Goal: Task Accomplishment & Management: Manage account settings

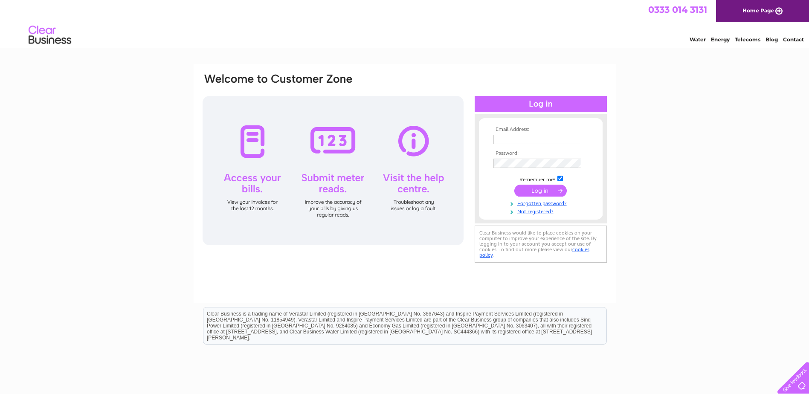
type input "[EMAIL_ADDRESS][DOMAIN_NAME]"
click at [540, 187] on input "submit" at bounding box center [540, 191] width 52 height 12
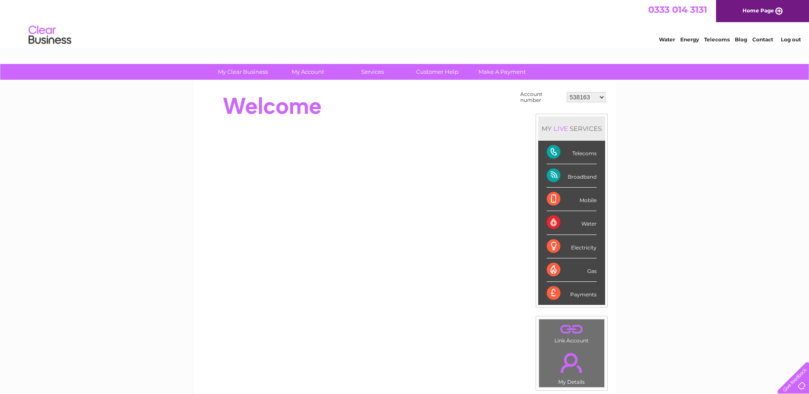
click at [600, 98] on select "538163 538172 543332 543347 543348 543349 543350 543351 543353 543354 543355 56…" at bounding box center [586, 97] width 39 height 10
select select "30299392"
click at [567, 92] on select "538163 538172 543332 543347 543348 543349 543350 543351 543353 543354 543355 56…" at bounding box center [586, 97] width 39 height 10
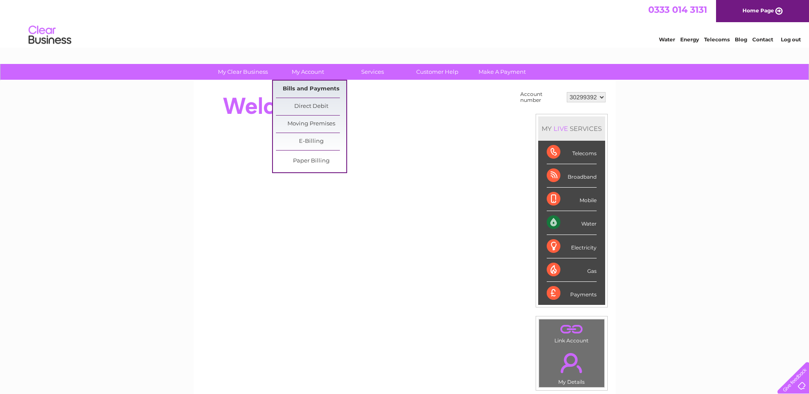
click at [308, 90] on link "Bills and Payments" at bounding box center [311, 89] width 70 height 17
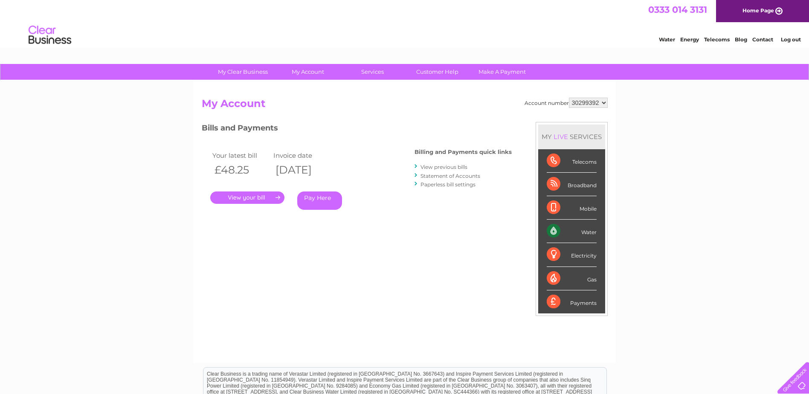
click at [235, 197] on link "." at bounding box center [247, 198] width 74 height 12
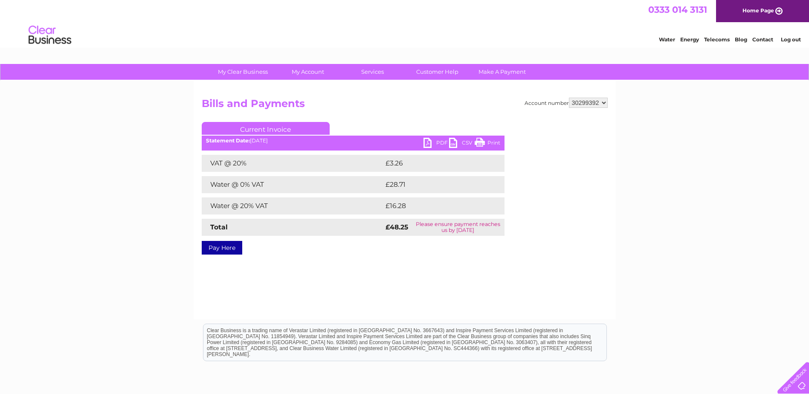
click at [427, 143] on link "PDF" at bounding box center [437, 144] width 26 height 12
